Goal: Task Accomplishment & Management: Complete application form

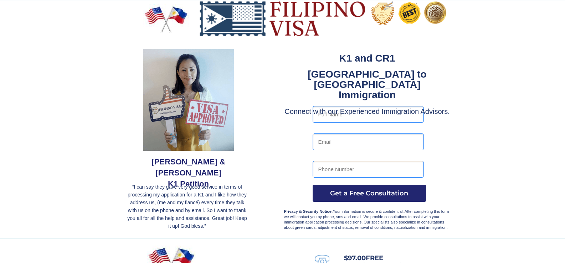
click at [325, 119] on input "text" at bounding box center [368, 114] width 111 height 17
click at [279, 149] on div at bounding box center [283, 119] width 336 height 238
click at [334, 117] on input "Ruby" at bounding box center [368, 114] width 111 height 17
click at [470, 161] on div at bounding box center [282, 119] width 565 height 238
click at [332, 115] on input "Ruby" at bounding box center [368, 114] width 111 height 17
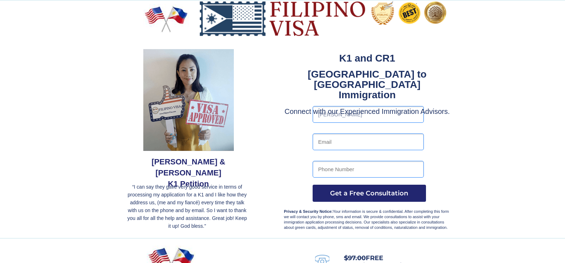
click at [346, 115] on input "Ruby Lou" at bounding box center [368, 114] width 111 height 17
type input "Ruby Lou esperate"
click at [321, 140] on input "email" at bounding box center [368, 142] width 111 height 17
type input "Ronwchapman123@gmail.com"
click at [349, 169] on input "4074085659" at bounding box center [368, 169] width 111 height 17
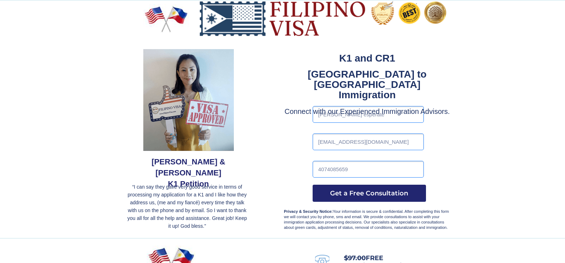
type input "4075723749"
click at [345, 192] on span "Get a Free Consultation" at bounding box center [369, 194] width 113 height 8
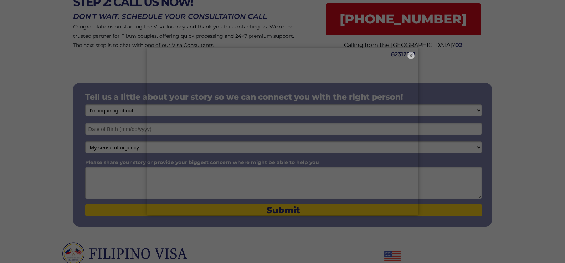
scroll to position [71, 0]
click at [30, 107] on div "× ×" at bounding box center [282, 131] width 565 height 263
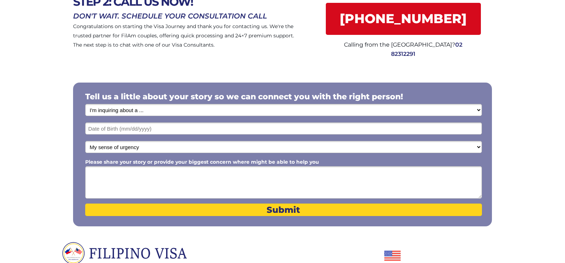
click at [138, 110] on select "I'm inquiring about a ... I don't know or other services Retirement Visa for Th…" at bounding box center [283, 110] width 397 height 12
select select "1795"
click at [85, 104] on select "I'm inquiring about a ... I don't know or other services Retirement Visa for Th…" at bounding box center [283, 110] width 397 height 12
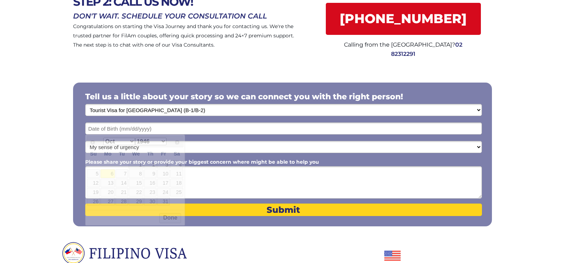
click at [107, 129] on input "text" at bounding box center [283, 129] width 397 height 12
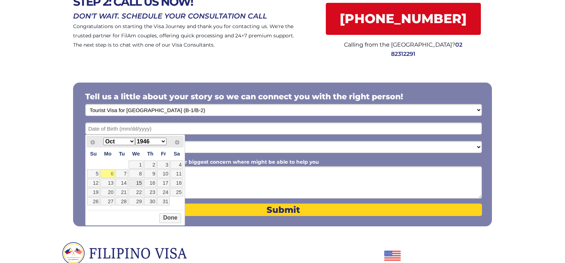
click at [135, 181] on link "15" at bounding box center [136, 183] width 15 height 9
type input "10/15/2025"
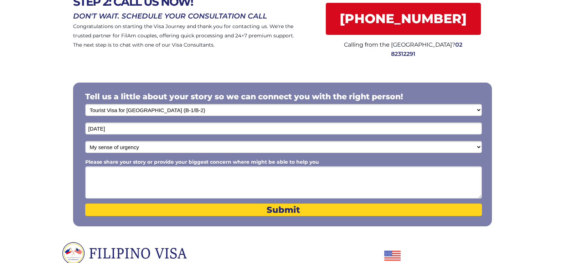
click at [115, 129] on input "10/15/2025" at bounding box center [283, 129] width 397 height 12
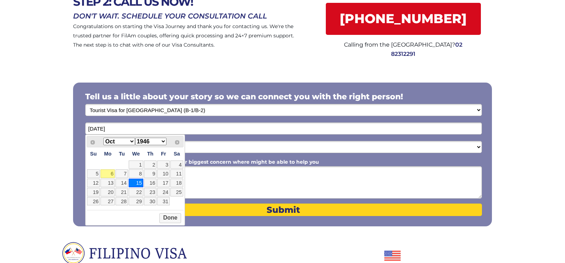
click at [115, 130] on input "10/15/2025" at bounding box center [283, 129] width 397 height 12
click at [164, 142] on select "1946 1947 1948 1949 1950 1951 1952 1953 1954 1955 1956 1957 1958 1959 1960 1961…" at bounding box center [150, 141] width 31 height 7
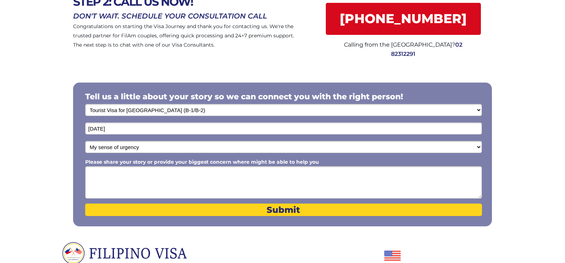
click at [139, 146] on select "My sense of urgency Low Priority - I'm just looking Medium High Priority - I ne…" at bounding box center [283, 147] width 397 height 12
select select "1802"
click at [85, 141] on select "My sense of urgency Low Priority - I'm just looking Medium High Priority - I ne…" at bounding box center [283, 147] width 397 height 12
click at [98, 172] on textarea "Please share your story or provide your biggest concern where might be able to …" at bounding box center [283, 182] width 397 height 32
type textarea "s"
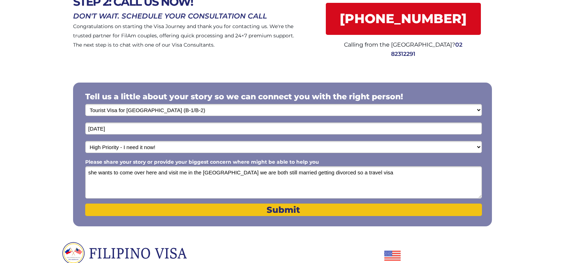
type textarea "she wants to come over here and visit me in the us we are both still married ge…"
click at [286, 208] on span "Submit" at bounding box center [283, 210] width 397 height 10
